Goal: Task Accomplishment & Management: Complete application form

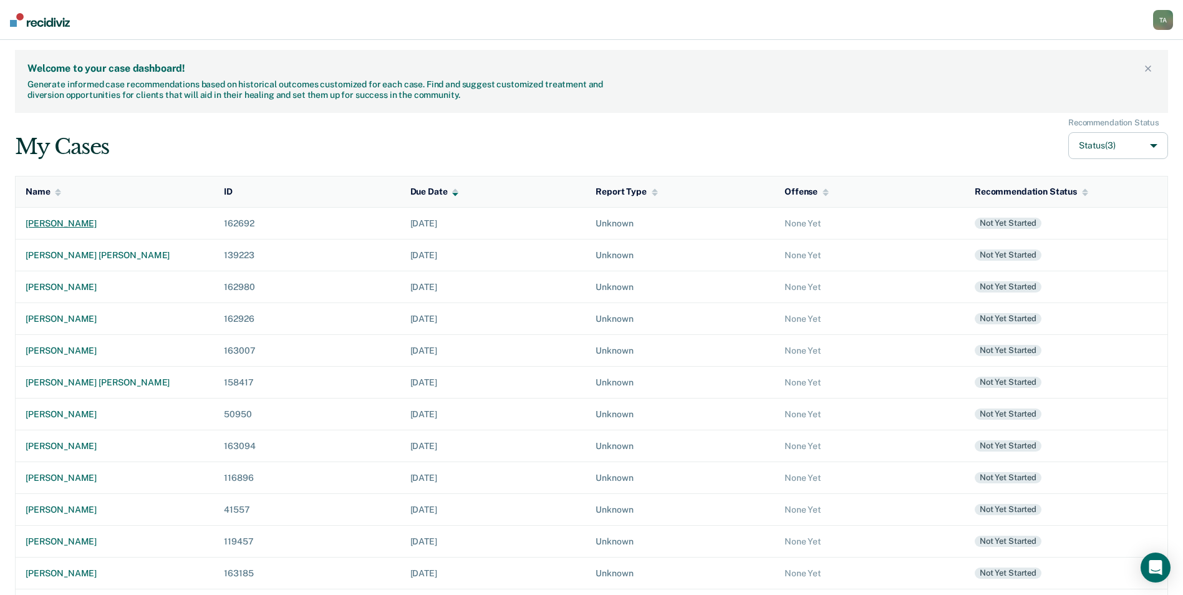
click at [77, 221] on div "[PERSON_NAME]" at bounding box center [115, 223] width 178 height 11
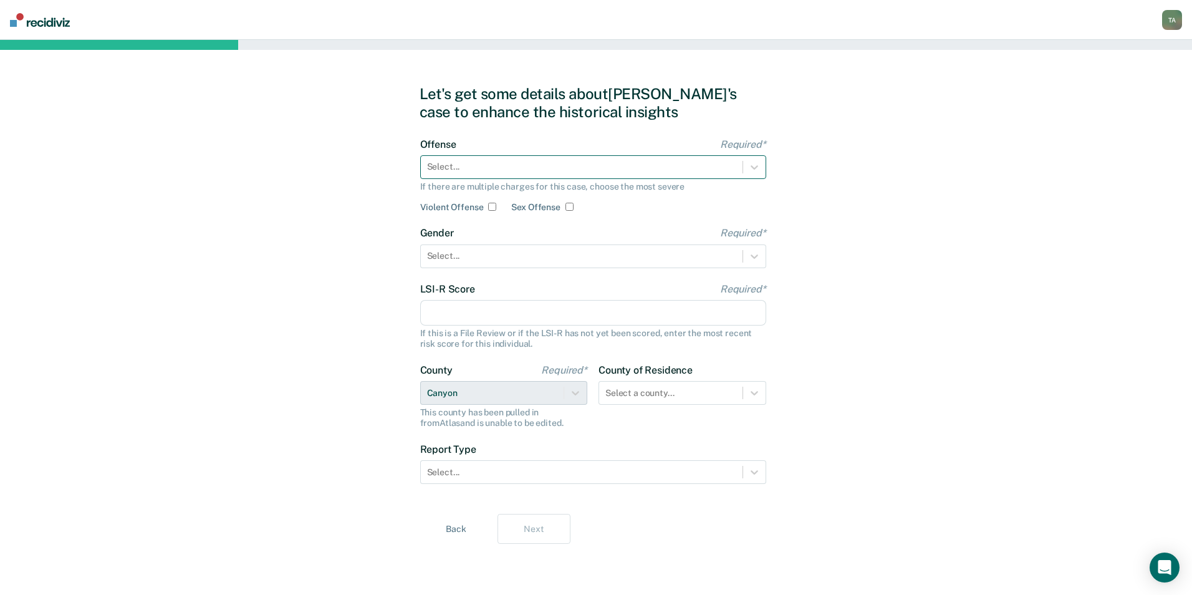
click at [607, 164] on div at bounding box center [581, 166] width 309 height 13
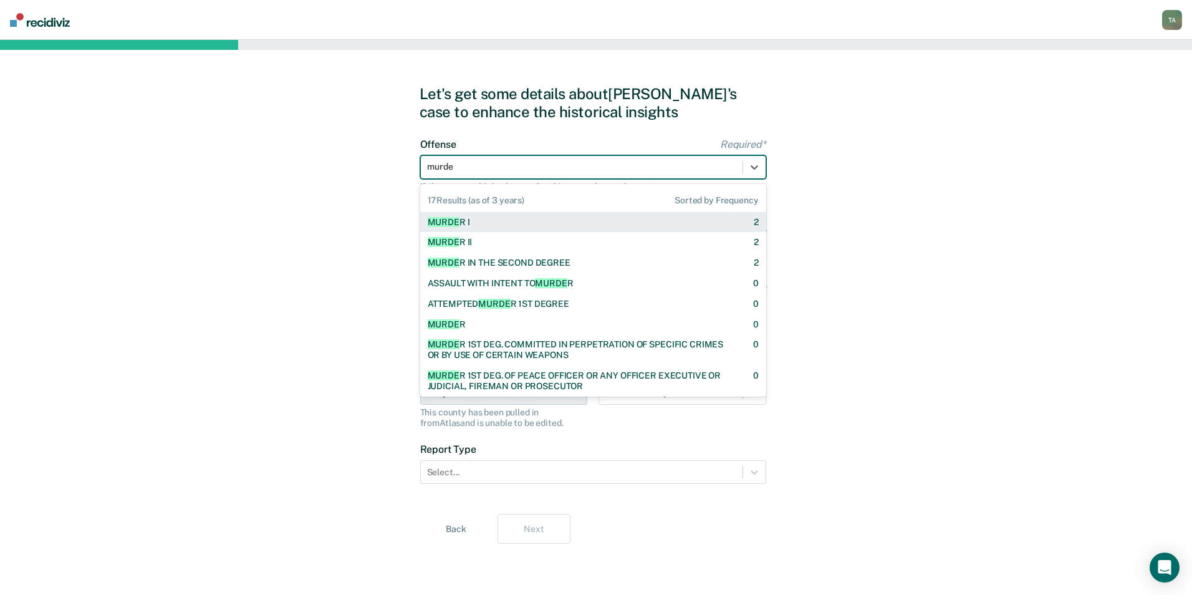
type input "murder"
click at [586, 228] on div "MURDER I 2" at bounding box center [593, 222] width 346 height 21
checkbox input "true"
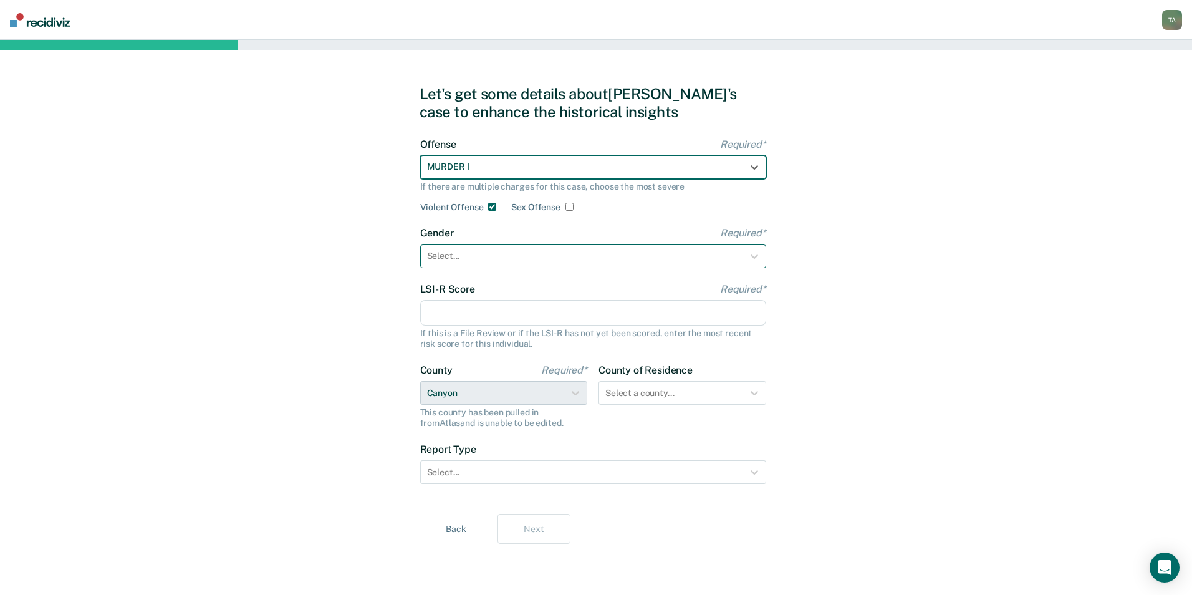
click at [498, 254] on div at bounding box center [581, 255] width 309 height 13
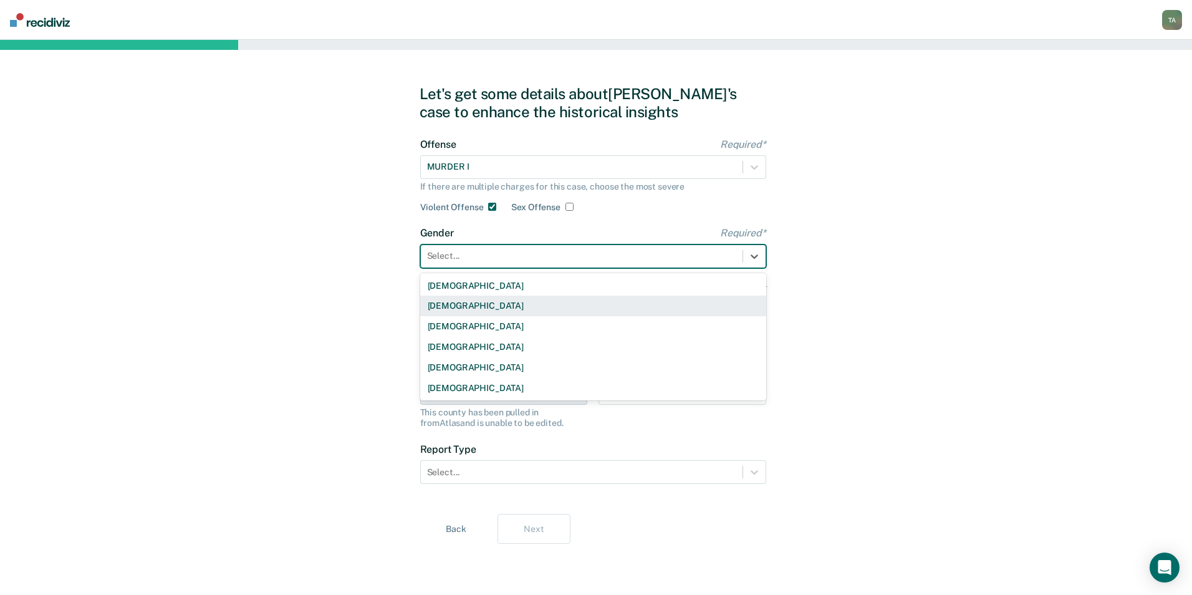
click at [460, 307] on div "[DEMOGRAPHIC_DATA]" at bounding box center [593, 306] width 346 height 21
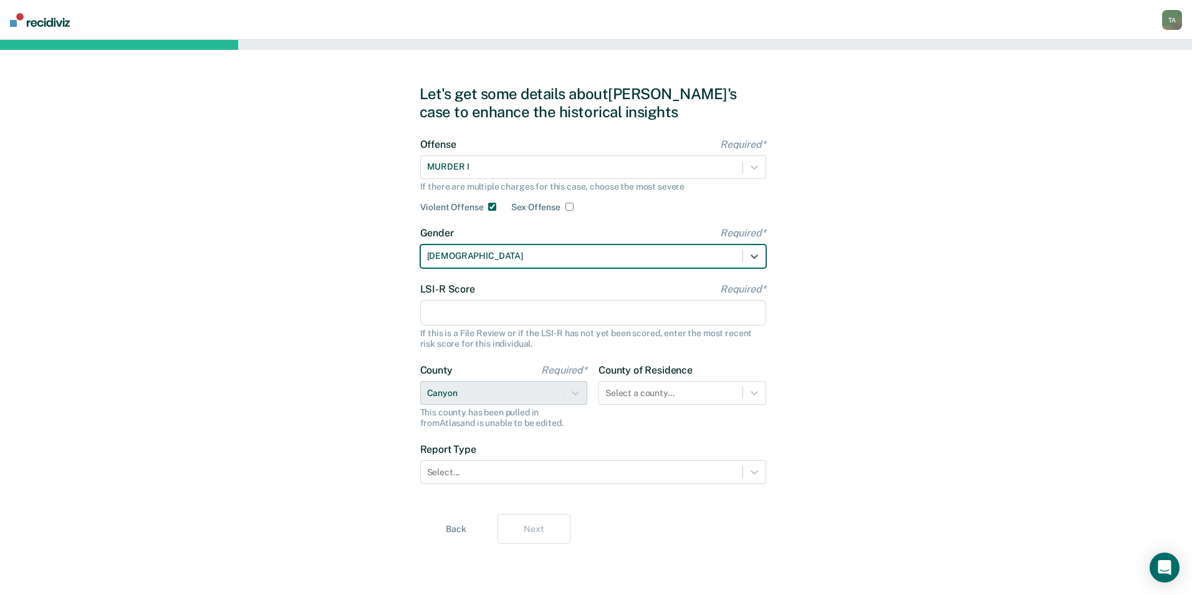
click at [499, 319] on input "LSI-R Score Required*" at bounding box center [593, 313] width 346 height 26
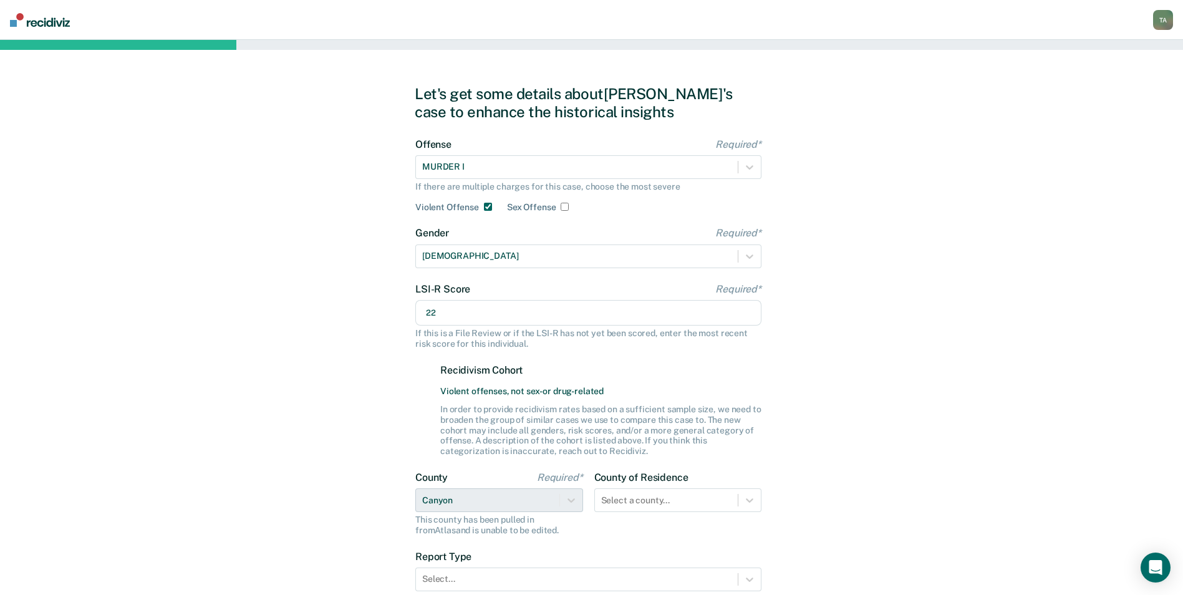
type input "22"
click at [327, 349] on div "Let's get some details about [PERSON_NAME]'s case to enhance the historical ins…" at bounding box center [591, 368] width 1183 height 656
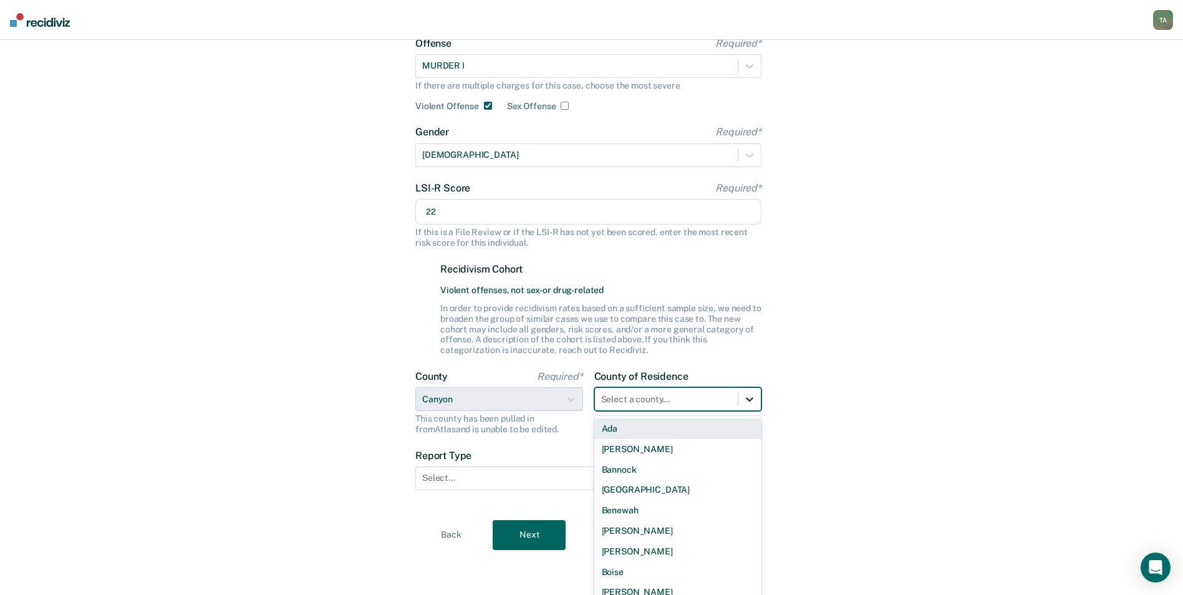
scroll to position [109, 0]
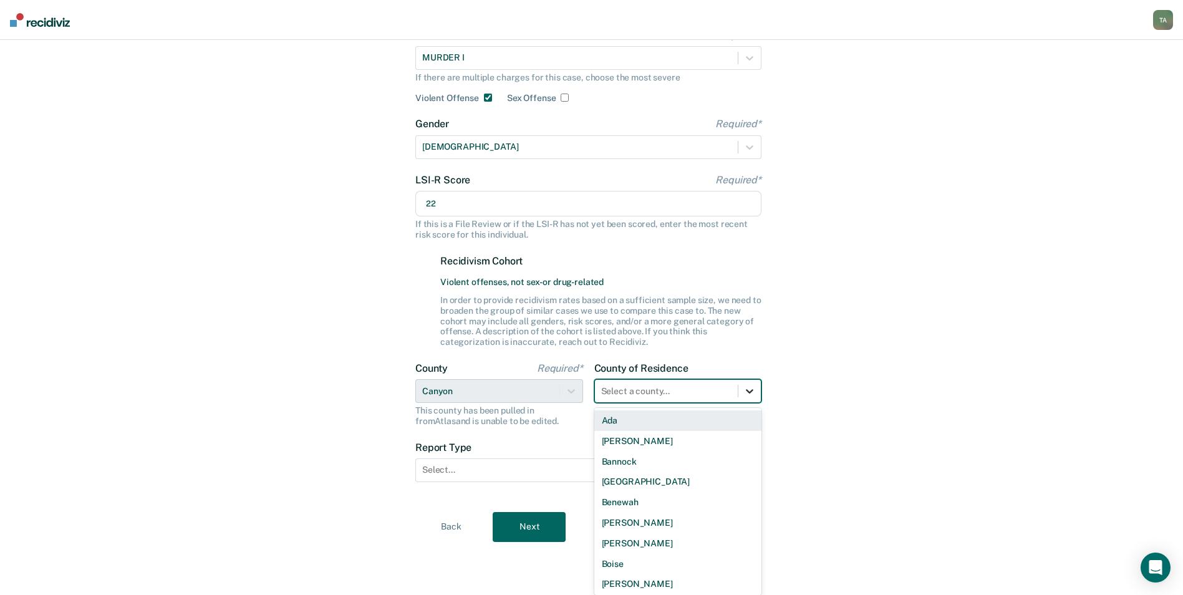
click at [750, 403] on div "Select a county..." at bounding box center [678, 391] width 168 height 24
click at [642, 438] on div "Canyon" at bounding box center [678, 437] width 168 height 21
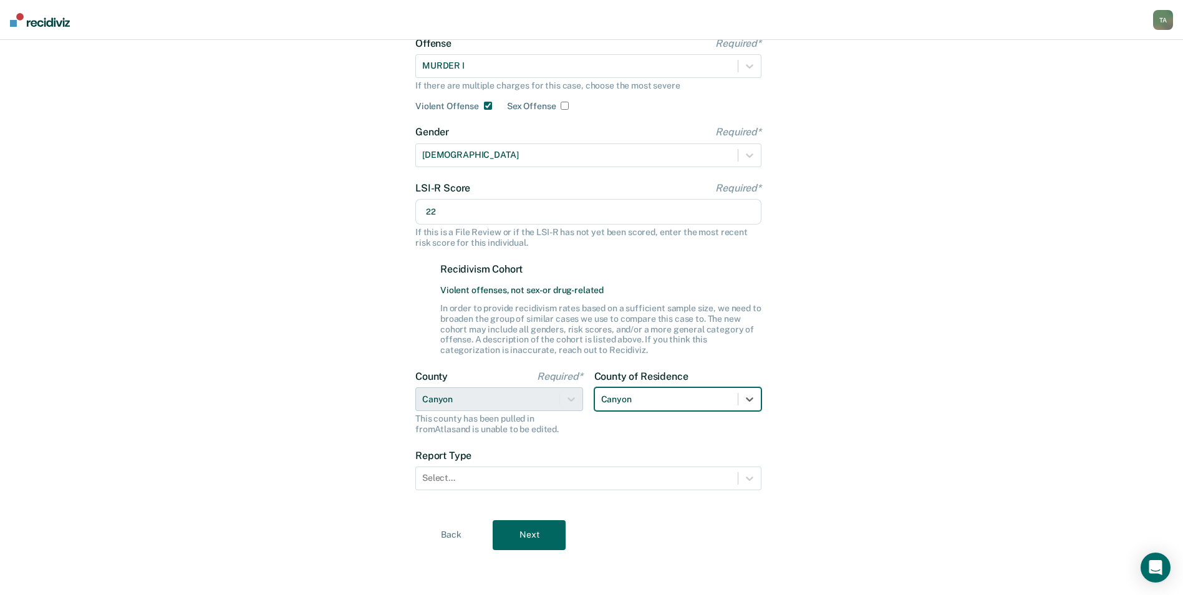
scroll to position [101, 0]
click at [710, 423] on div "County of Residence option Canyon, selected. [GEOGRAPHIC_DATA]" at bounding box center [678, 402] width 168 height 64
click at [749, 483] on icon at bounding box center [749, 478] width 12 height 12
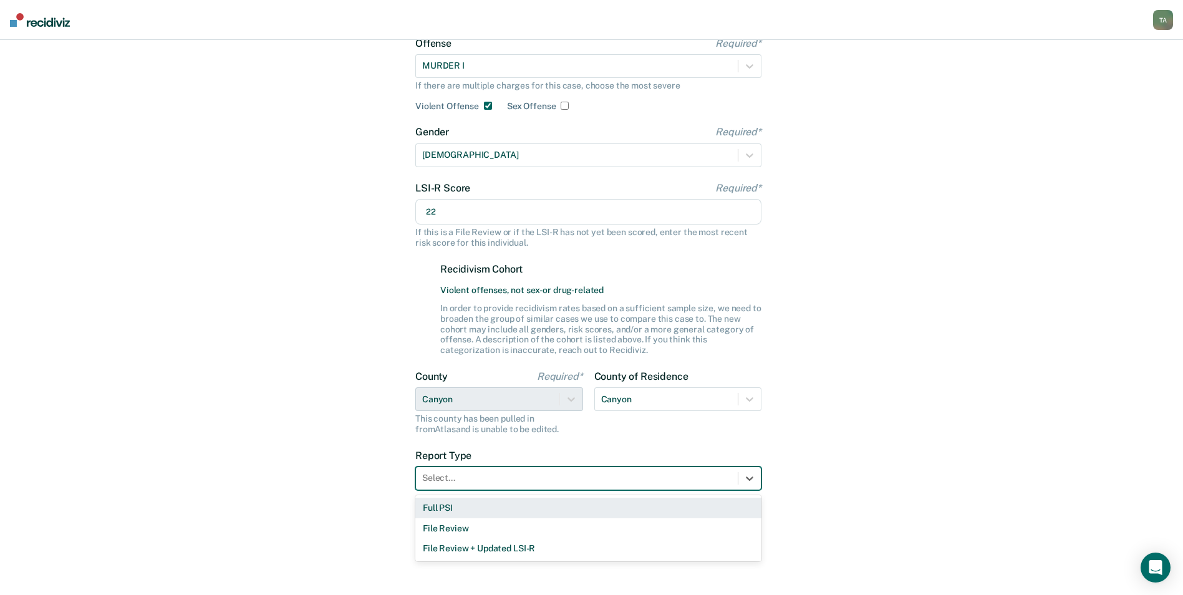
click at [431, 509] on div "Full PSI" at bounding box center [588, 508] width 346 height 21
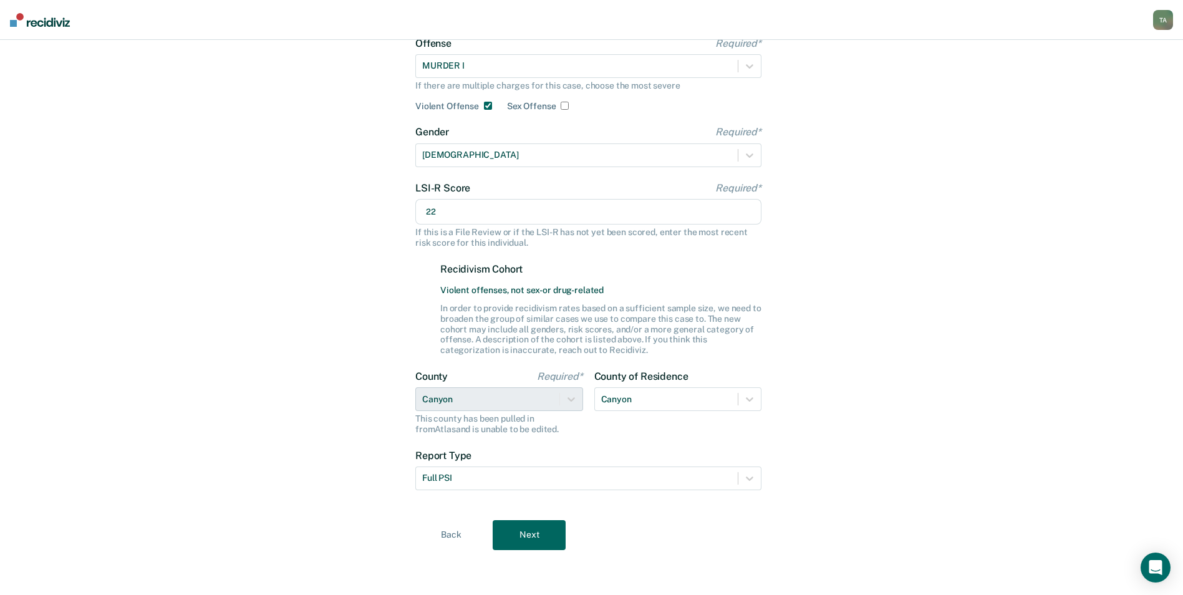
click at [521, 533] on button "Next" at bounding box center [529, 535] width 73 height 30
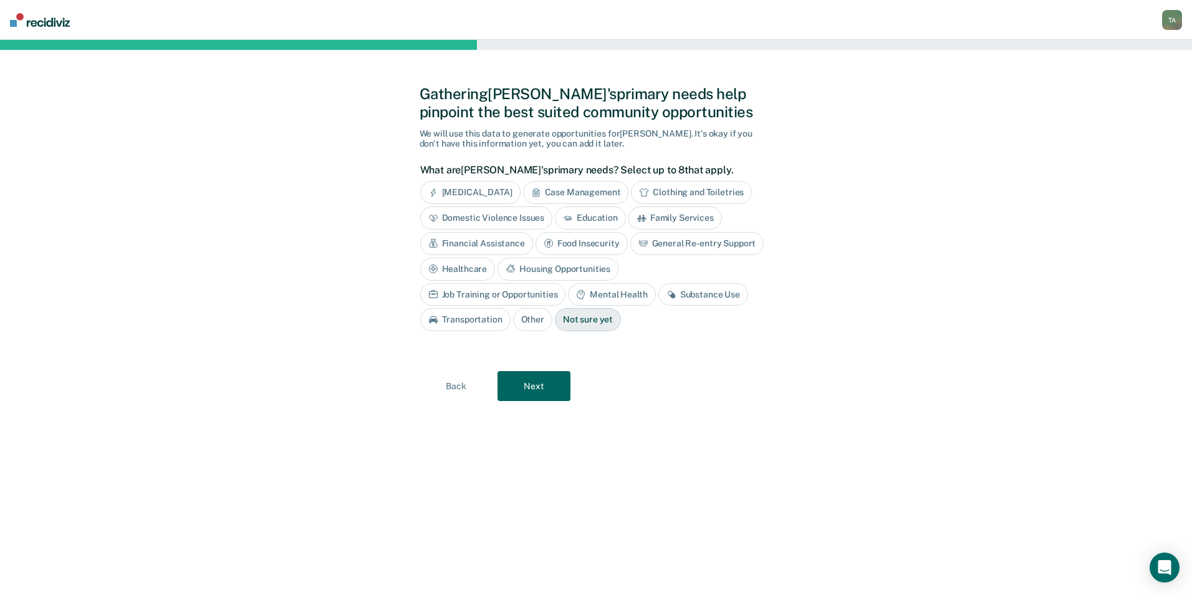
click at [533, 382] on button "Next" at bounding box center [534, 386] width 73 height 30
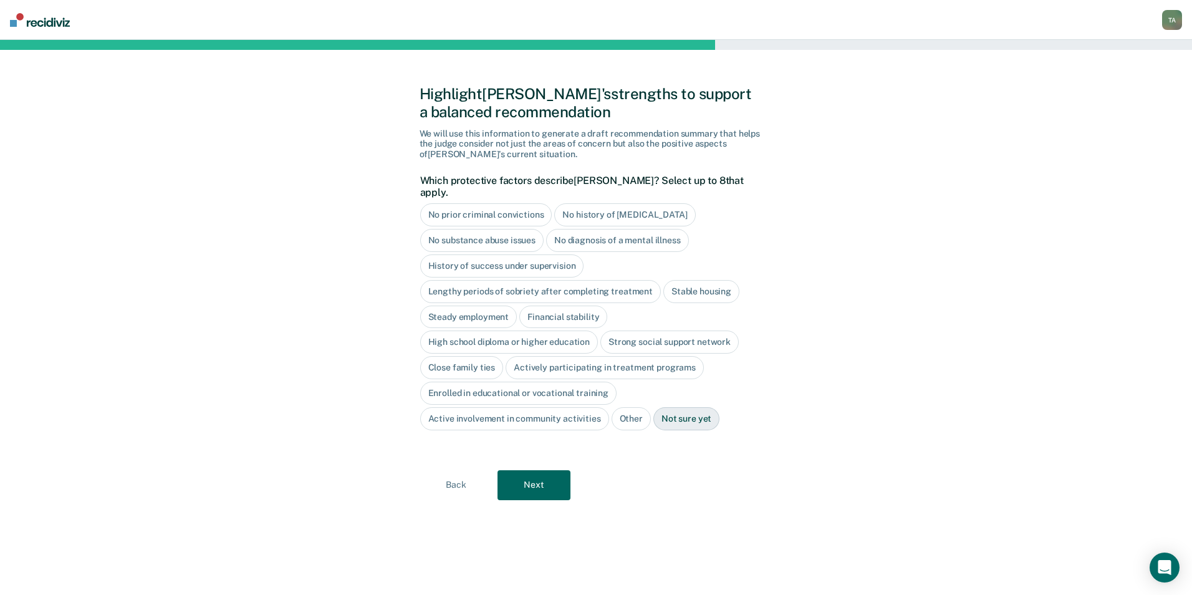
click at [551, 471] on button "Next" at bounding box center [534, 485] width 73 height 30
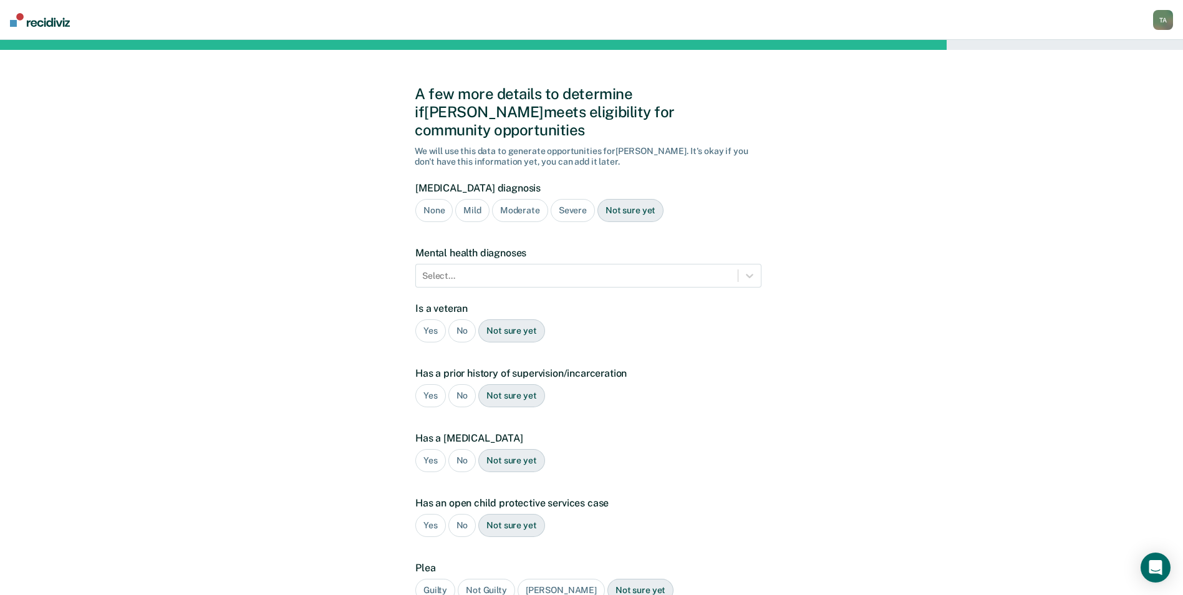
click at [642, 199] on div "Not sure yet" at bounding box center [630, 210] width 66 height 23
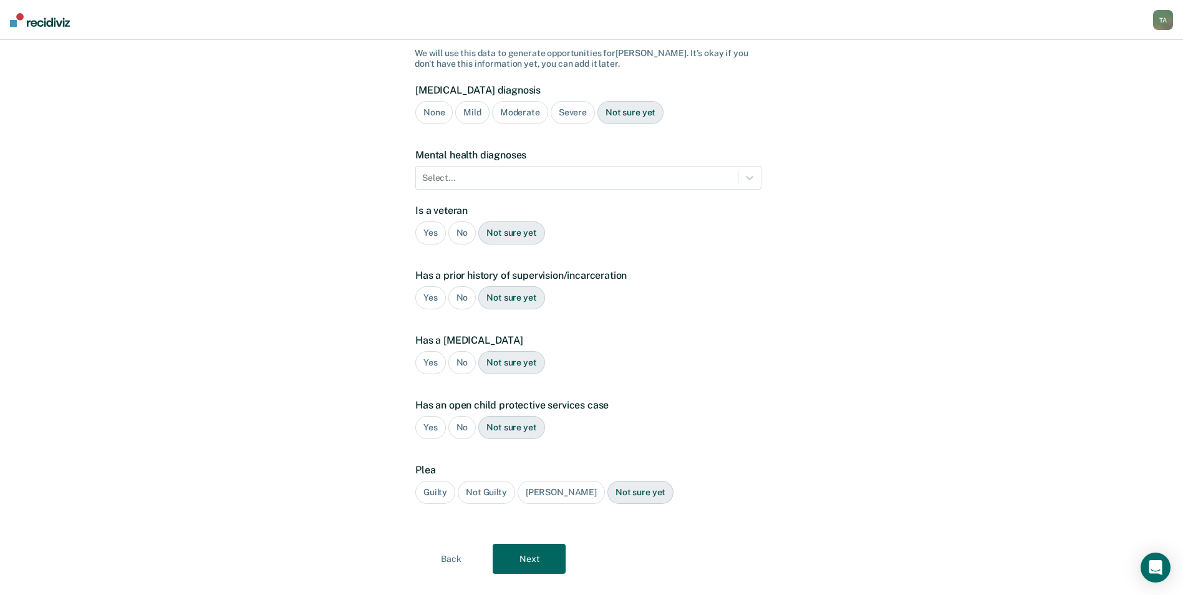
scroll to position [104, 0]
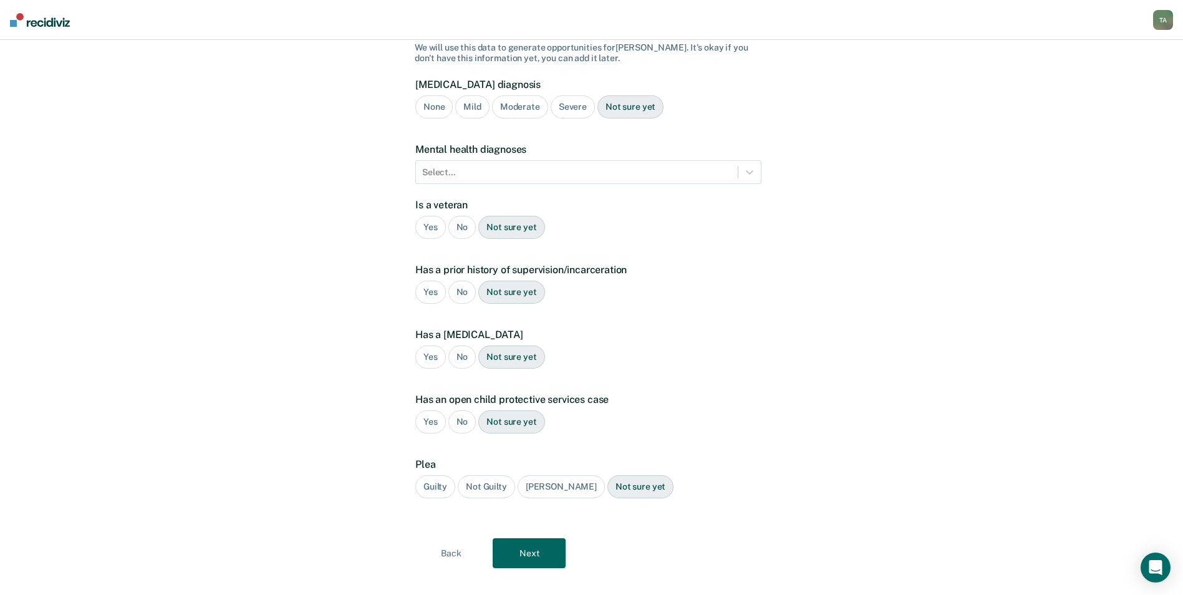
click at [458, 216] on div "No" at bounding box center [462, 227] width 28 height 23
click at [459, 281] on div "No" at bounding box center [462, 292] width 28 height 23
click at [461, 347] on div "No" at bounding box center [462, 356] width 28 height 23
click at [465, 410] on div "No" at bounding box center [462, 421] width 28 height 23
click at [445, 475] on div "Guilty" at bounding box center [435, 486] width 40 height 23
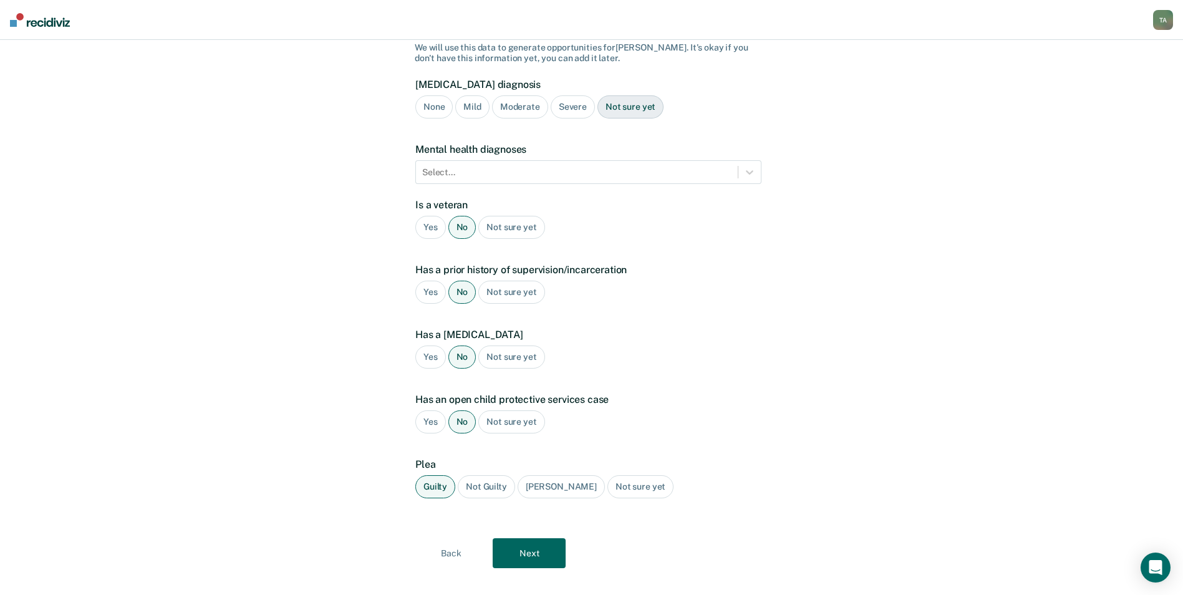
click at [533, 538] on button "Next" at bounding box center [529, 553] width 73 height 30
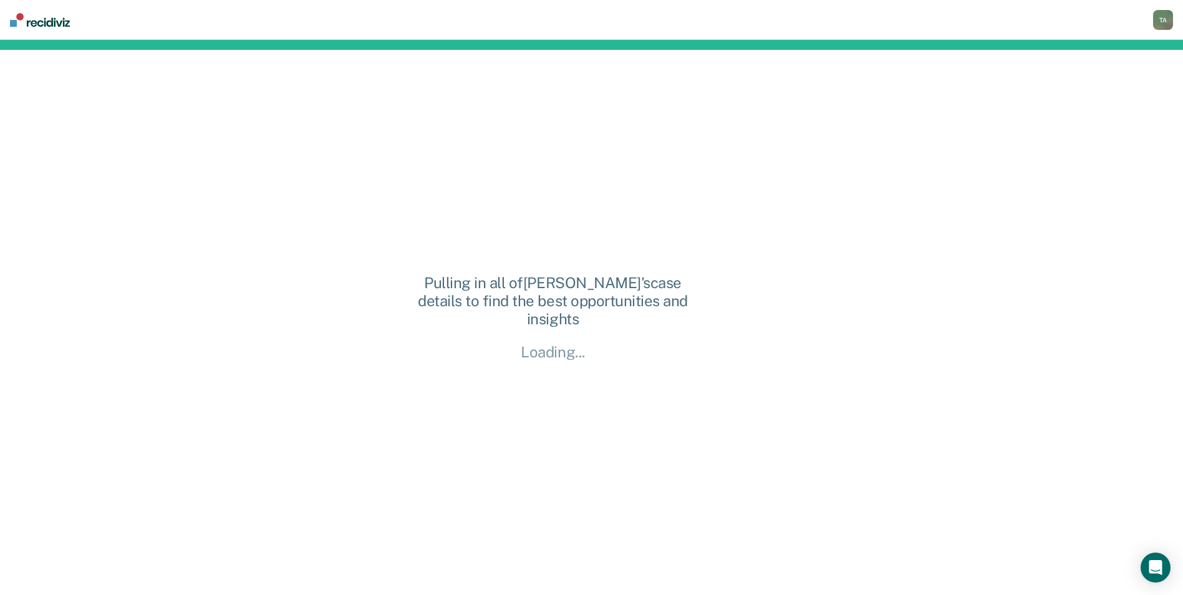
scroll to position [0, 0]
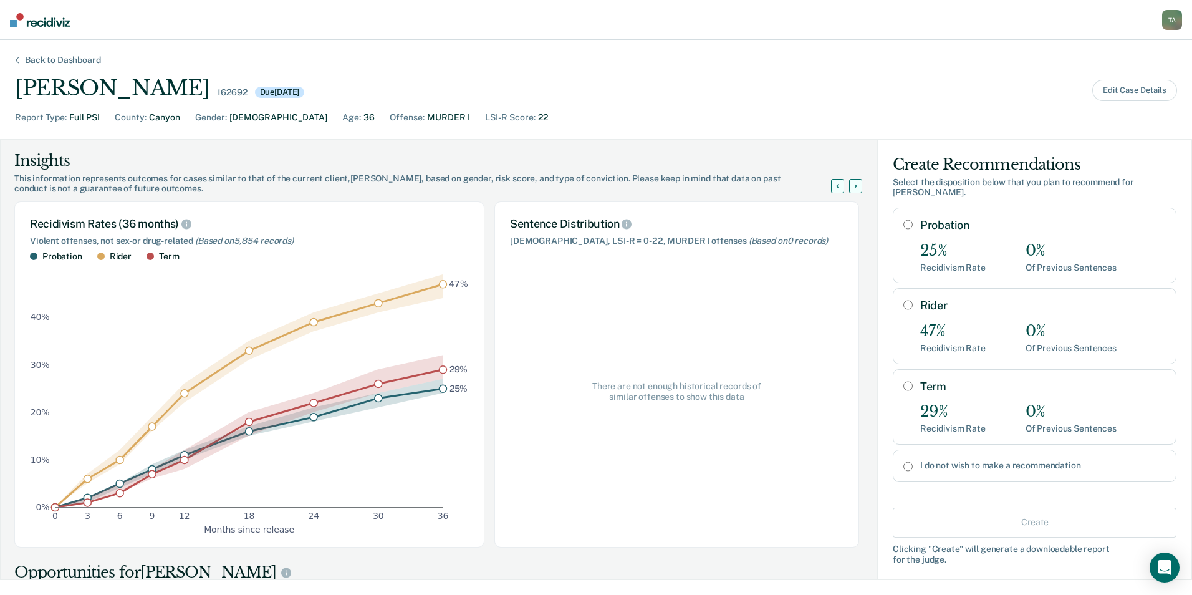
click at [920, 466] on label "I do not wish to make a recommendation" at bounding box center [1043, 465] width 246 height 11
click at [912, 466] on input "I do not wish to make a recommendation" at bounding box center [908, 466] width 9 height 10
radio input "true"
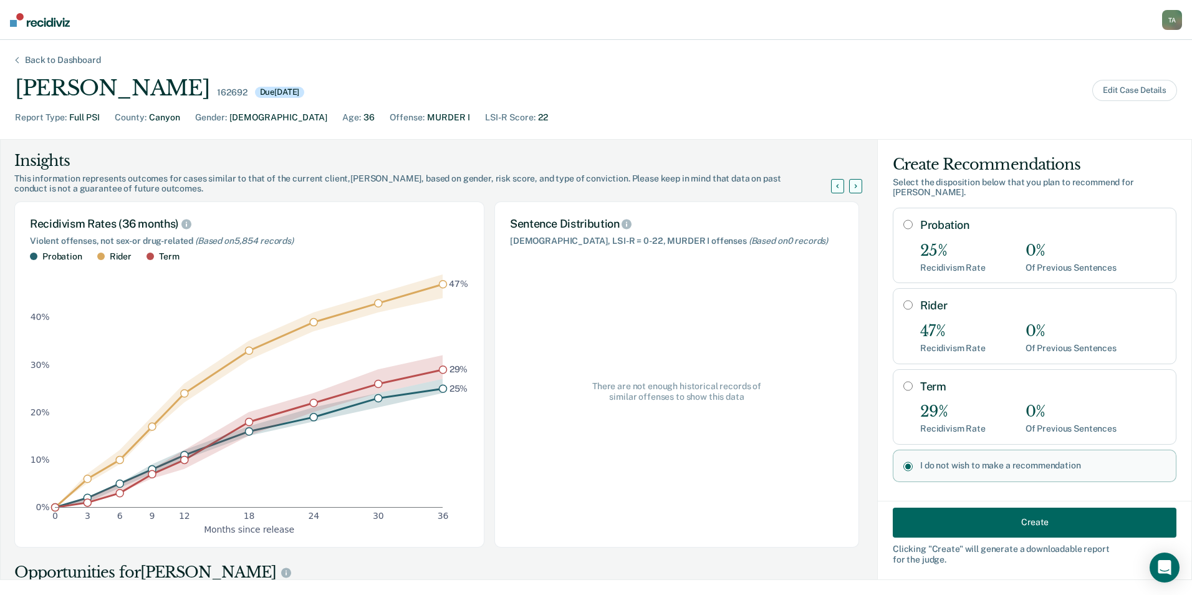
click at [1027, 526] on button "Create" at bounding box center [1035, 522] width 284 height 30
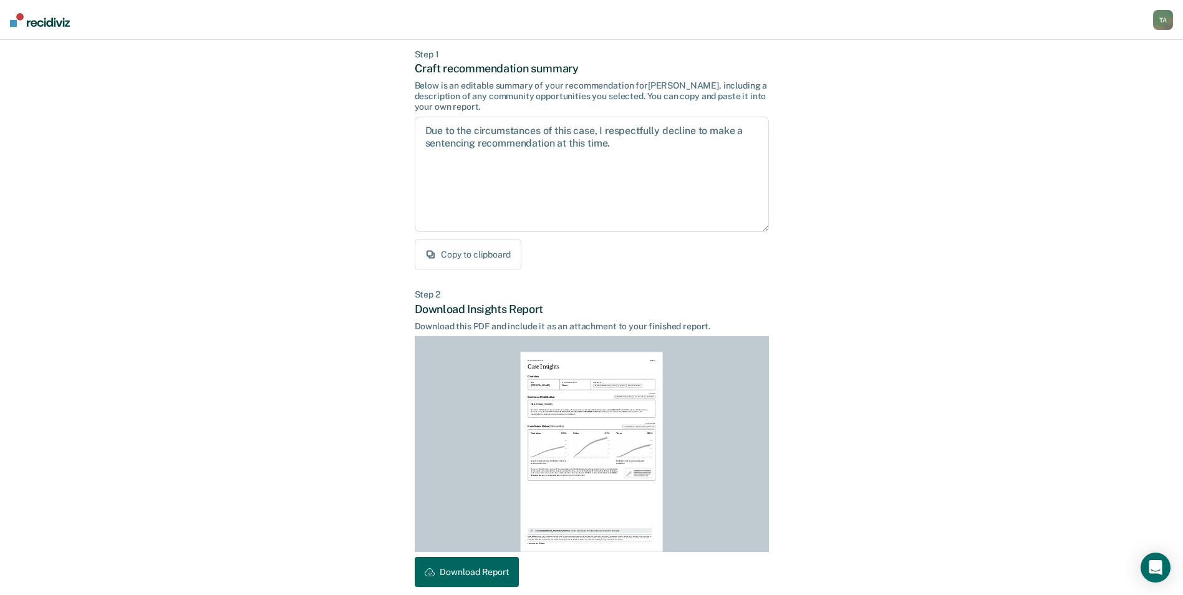
scroll to position [116, 0]
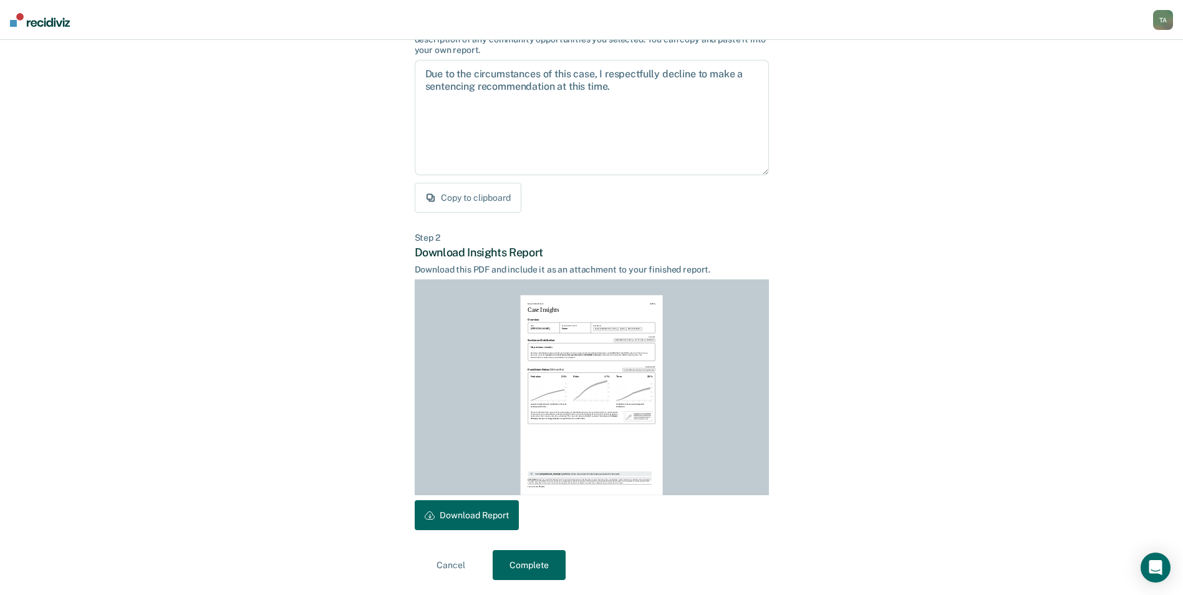
click at [499, 522] on button "Download Report" at bounding box center [467, 515] width 104 height 30
